Goal: Book appointment/travel/reservation

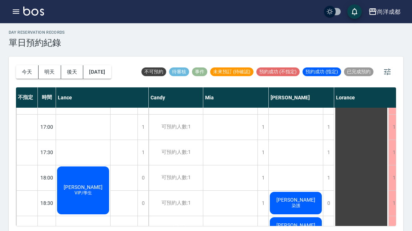
scroll to position [351, 0]
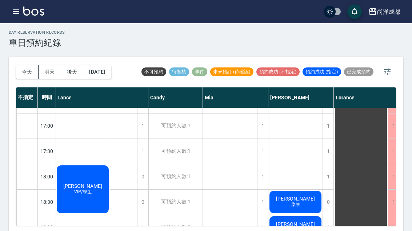
click at [71, 68] on button "後天" at bounding box center [72, 71] width 23 height 13
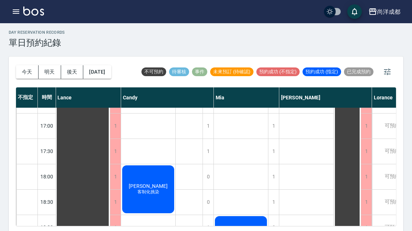
click at [46, 69] on button "明天" at bounding box center [50, 71] width 23 height 13
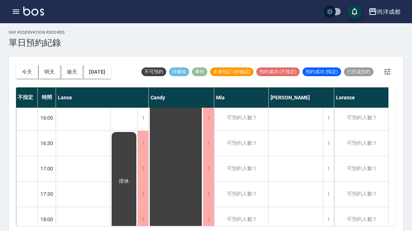
scroll to position [176, 0]
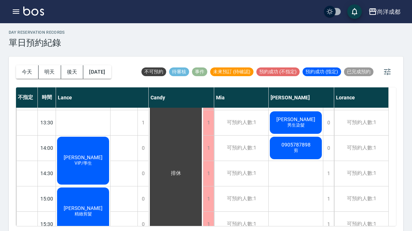
click at [27, 73] on button "今天" at bounding box center [27, 71] width 23 height 13
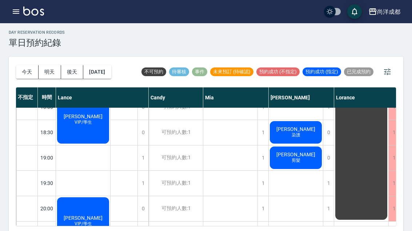
scroll to position [420, 0]
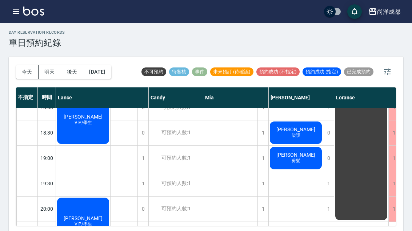
click at [328, 185] on div "1" at bounding box center [328, 183] width 11 height 25
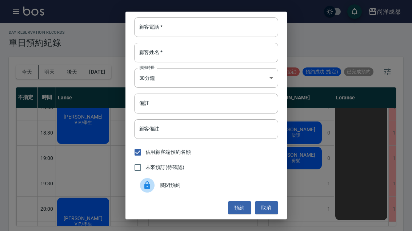
click at [173, 34] on input "顧客電話   *" at bounding box center [206, 27] width 144 height 20
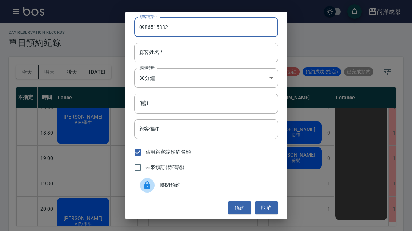
type input "0986515332"
click at [208, 62] on input "顧客姓名   *" at bounding box center [206, 53] width 144 height 20
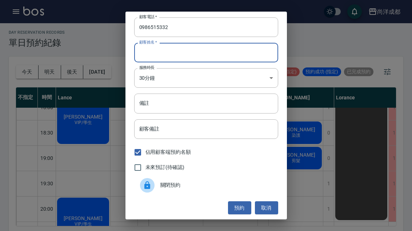
type input "ㄨ"
type input "胡"
click at [195, 113] on input "備註" at bounding box center [206, 104] width 144 height 20
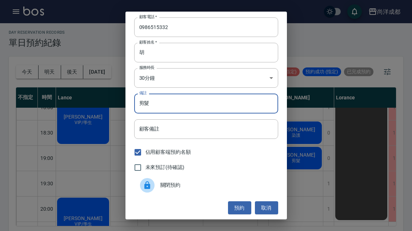
type input "剪髮"
click at [238, 215] on button "預約" at bounding box center [239, 208] width 23 height 13
